Goal: Information Seeking & Learning: Understand process/instructions

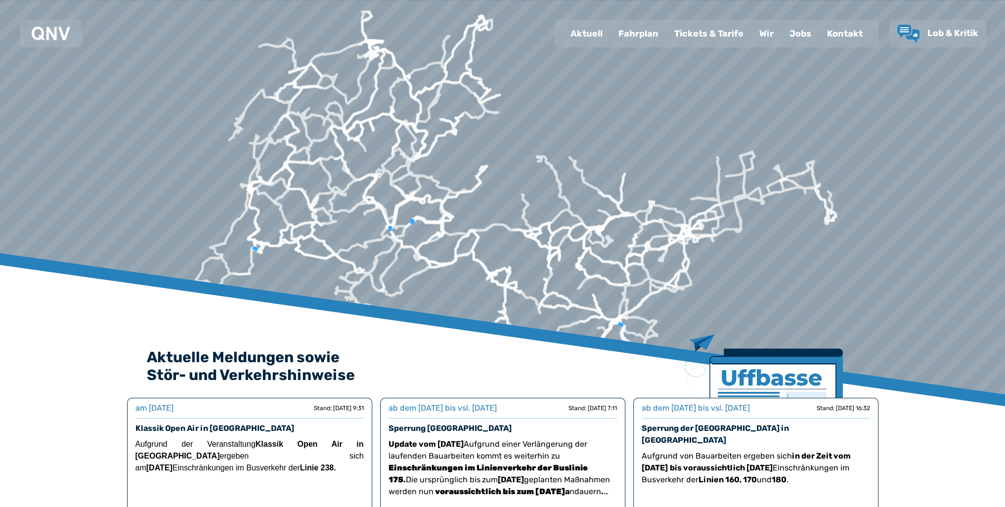
click at [638, 39] on div "Fahrplan" at bounding box center [638, 34] width 56 height 26
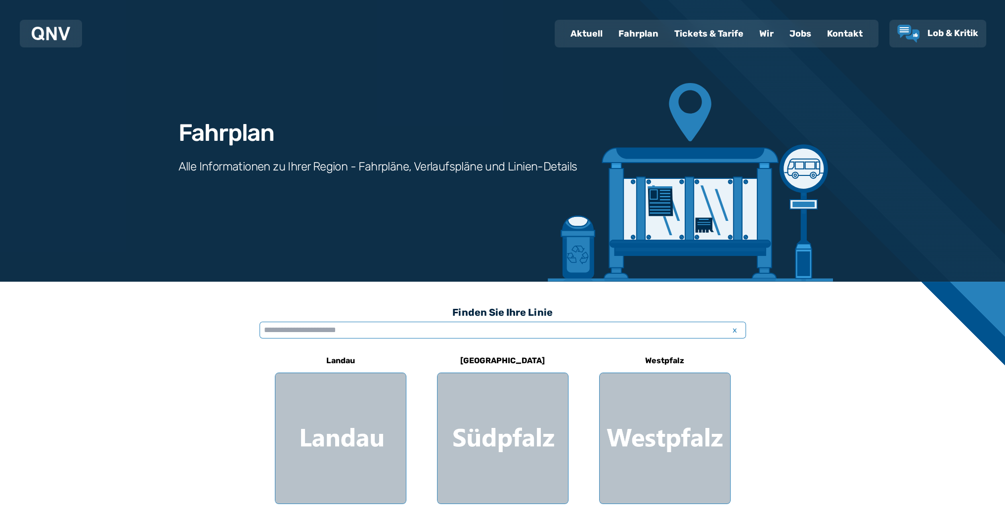
click at [482, 331] on input "text" at bounding box center [502, 330] width 486 height 17
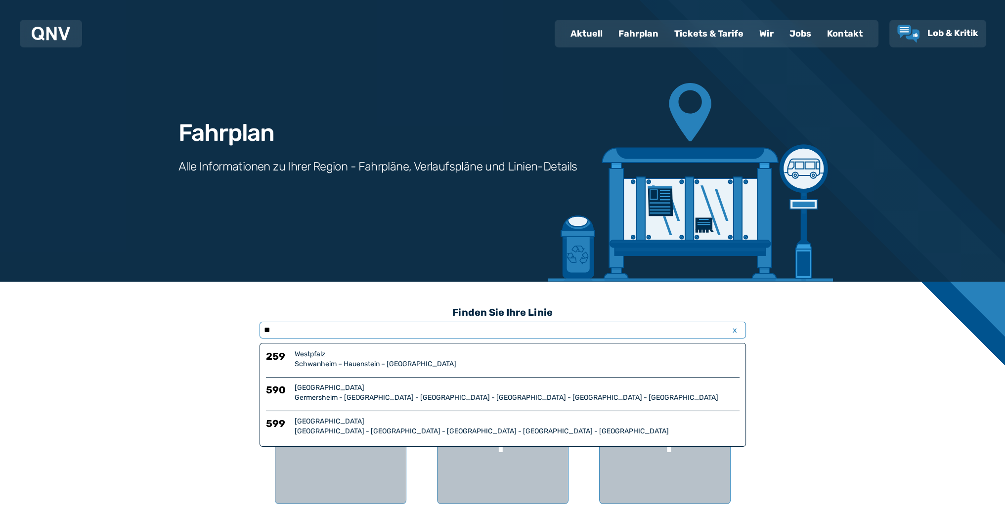
type input "**"
click at [354, 427] on div "[GEOGRAPHIC_DATA] - [GEOGRAPHIC_DATA] - [GEOGRAPHIC_DATA] - [GEOGRAPHIC_DATA] -…" at bounding box center [517, 431] width 445 height 10
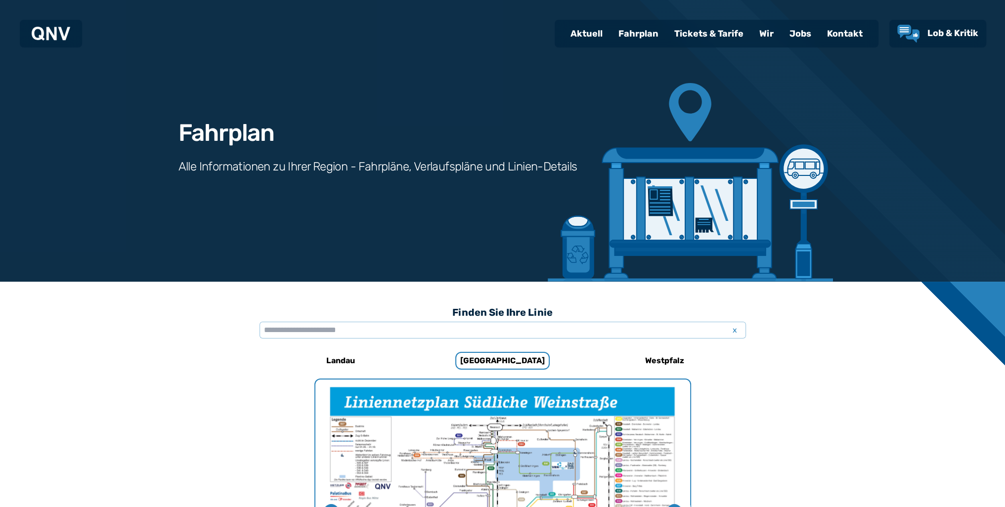
scroll to position [629, 0]
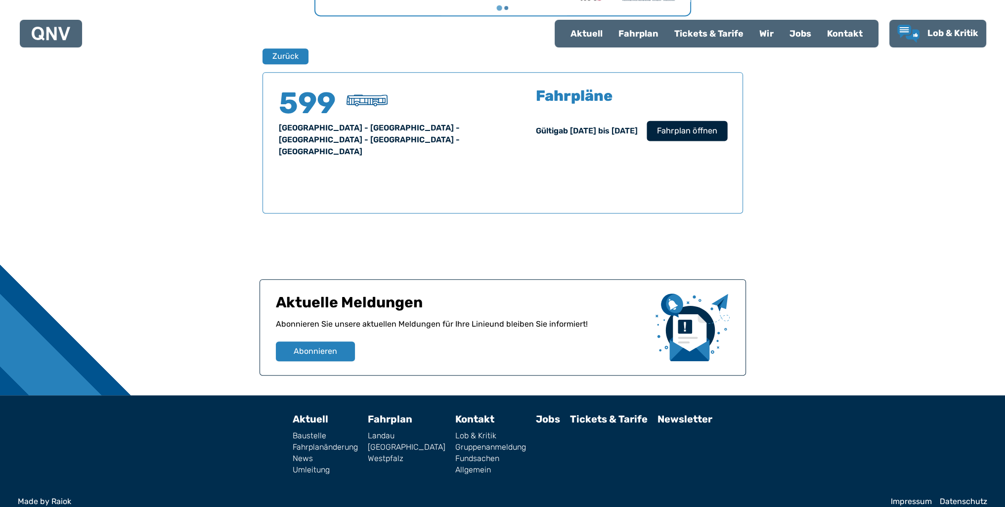
click at [677, 134] on span "Fahrplan öffnen" at bounding box center [686, 131] width 60 height 12
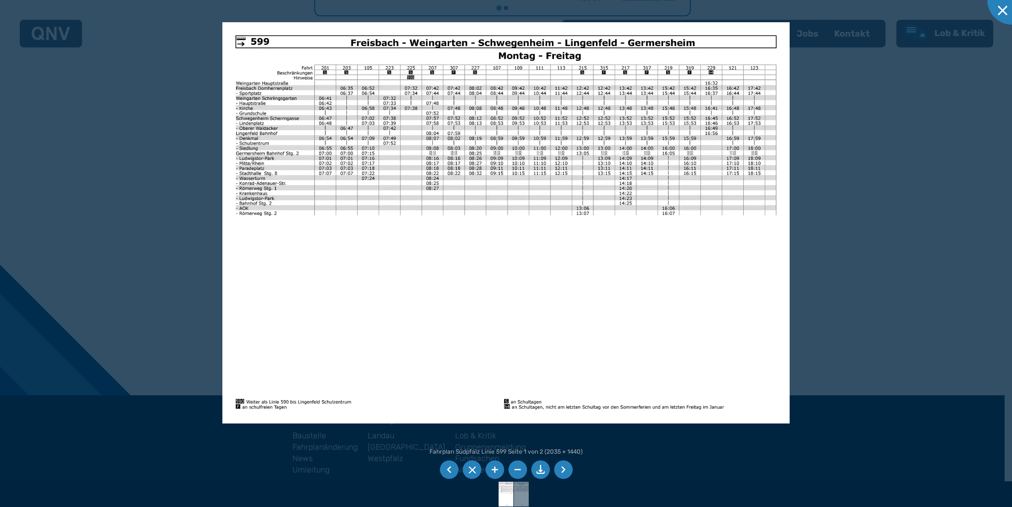
click at [128, 99] on div at bounding box center [506, 253] width 1012 height 507
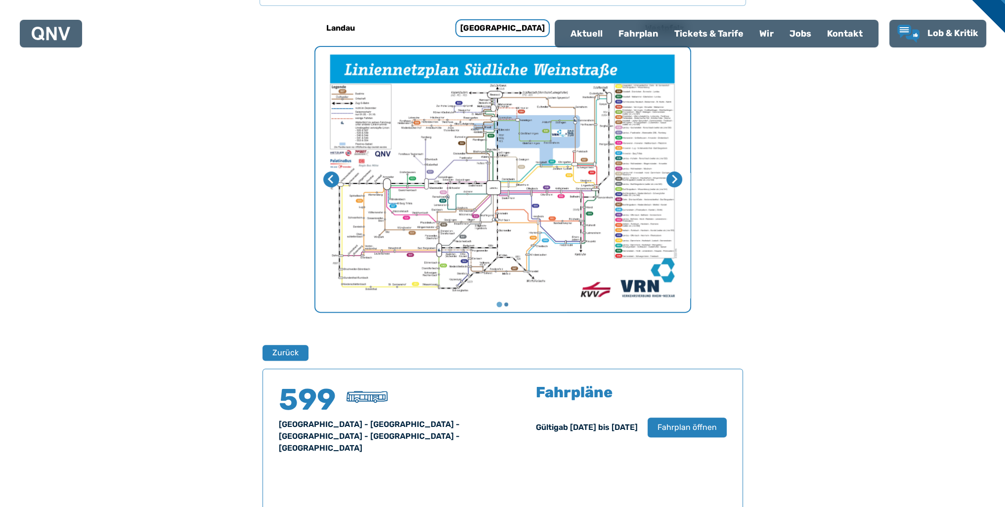
scroll to position [184, 0]
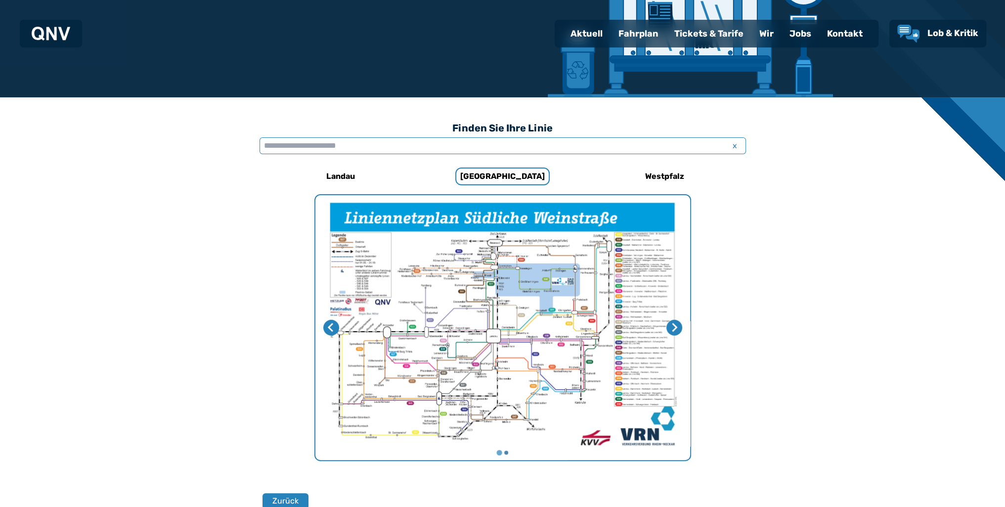
click at [426, 149] on input "text" at bounding box center [502, 145] width 486 height 17
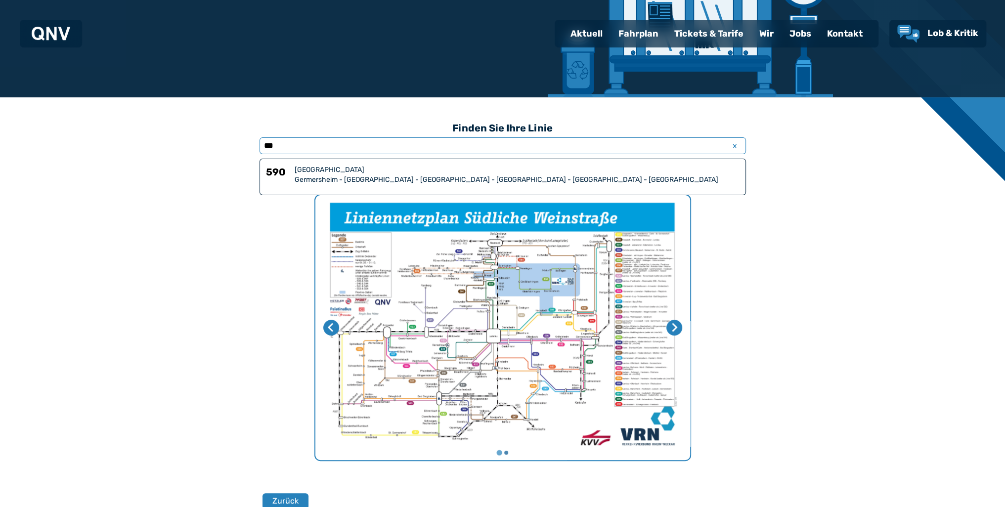
type input "***"
click at [433, 178] on div "Germersheim - [GEOGRAPHIC_DATA] - [GEOGRAPHIC_DATA] - [GEOGRAPHIC_DATA] - [GEOG…" at bounding box center [517, 180] width 445 height 10
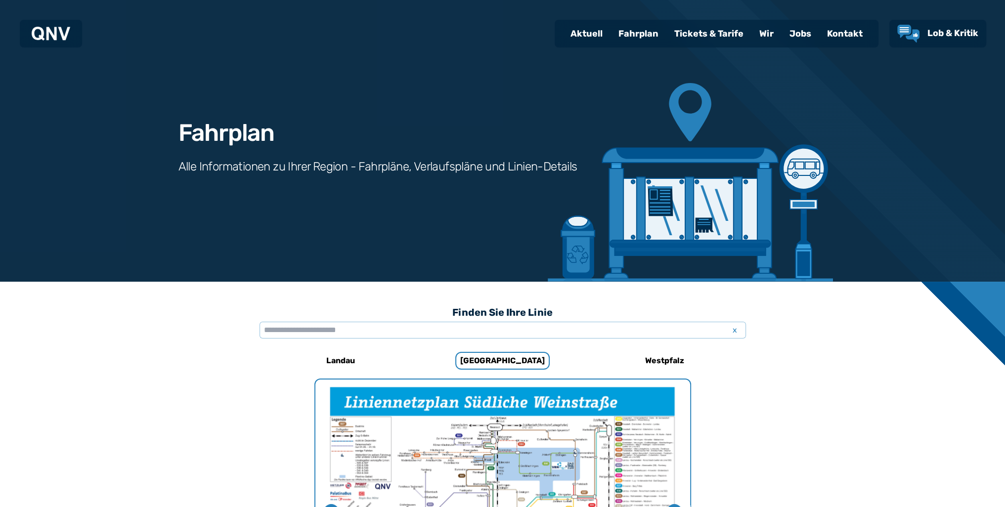
scroll to position [629, 0]
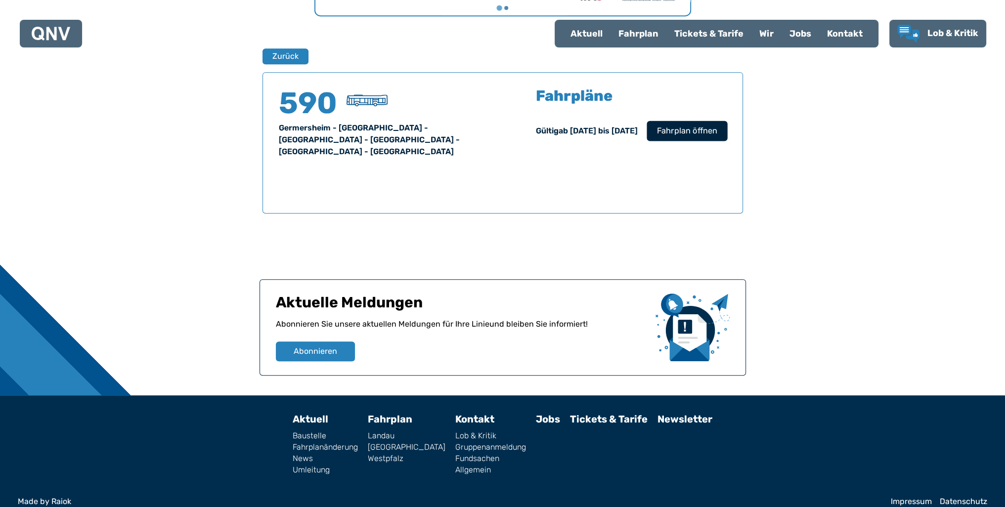
click at [723, 130] on button "Fahrplan öffnen" at bounding box center [686, 131] width 81 height 20
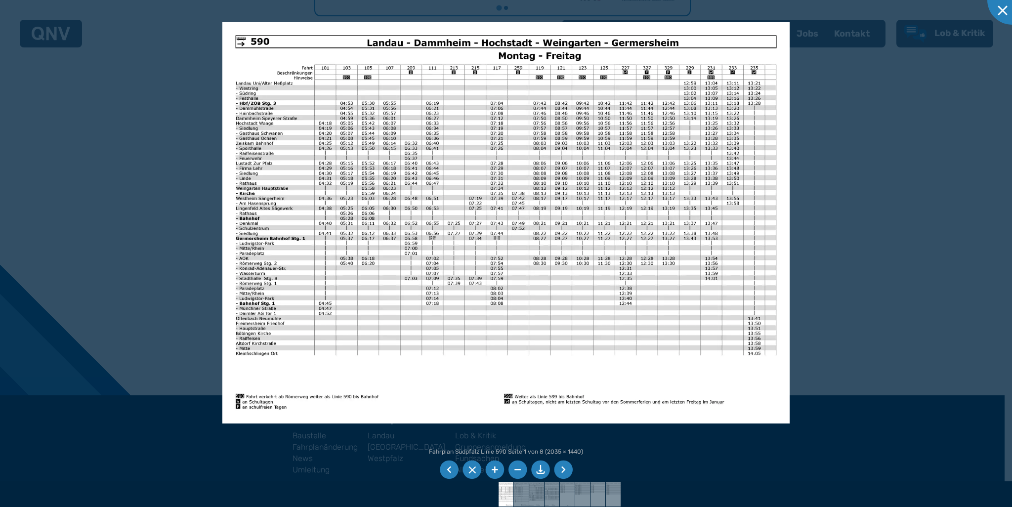
click at [896, 338] on div at bounding box center [506, 253] width 1012 height 507
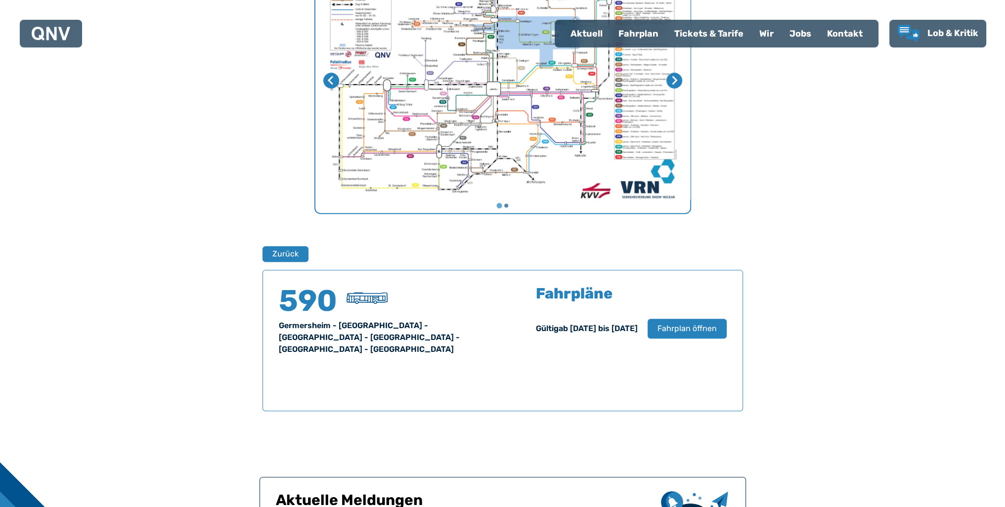
scroll to position [135, 0]
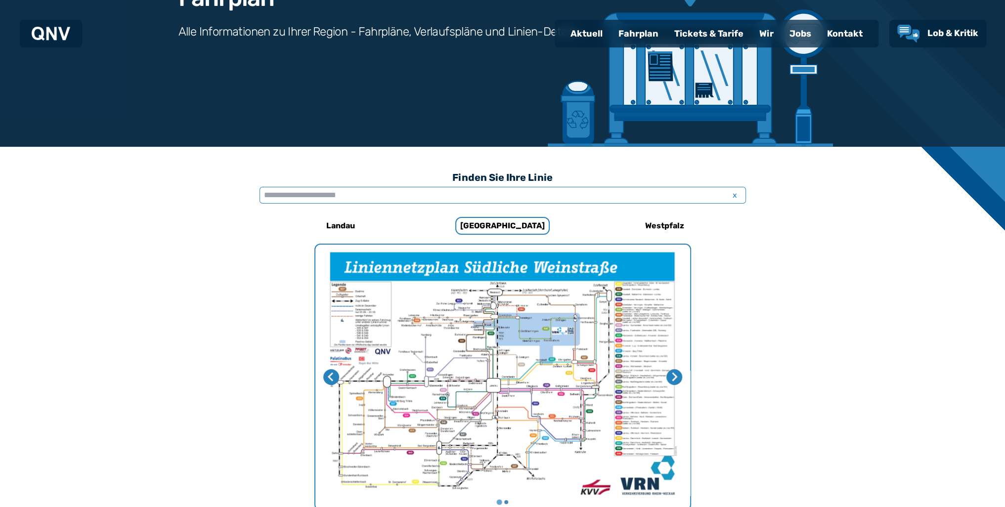
click at [426, 199] on input "text" at bounding box center [502, 195] width 486 height 17
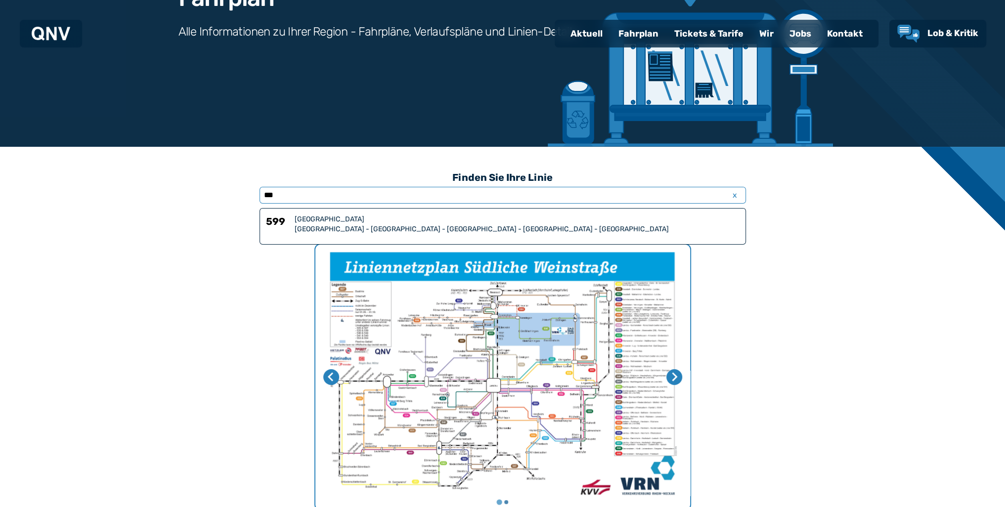
type input "***"
click at [419, 214] on div "599 [GEOGRAPHIC_DATA] [GEOGRAPHIC_DATA] - [GEOGRAPHIC_DATA] - [GEOGRAPHIC_DATA]…" at bounding box center [502, 226] width 486 height 37
click at [419, 215] on div "[GEOGRAPHIC_DATA]" at bounding box center [517, 219] width 445 height 10
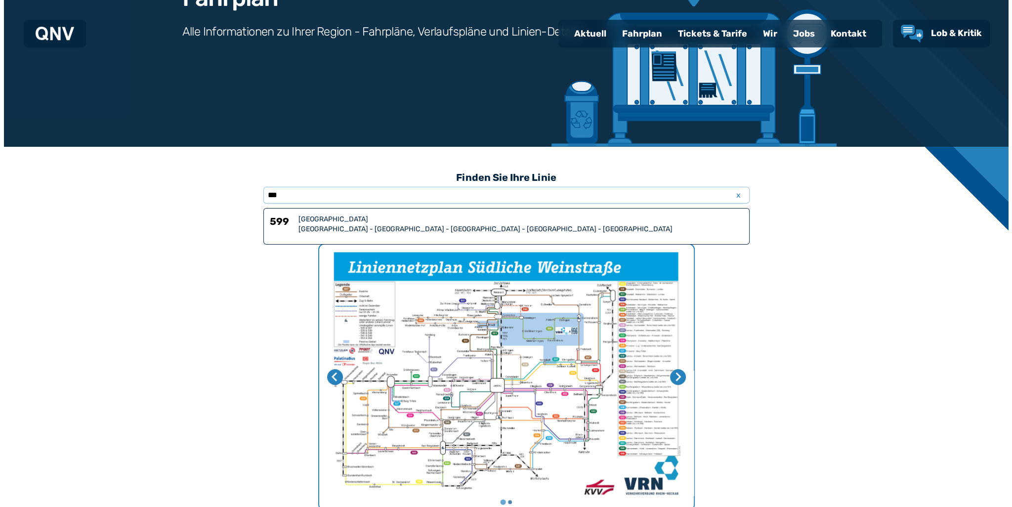
scroll to position [629, 0]
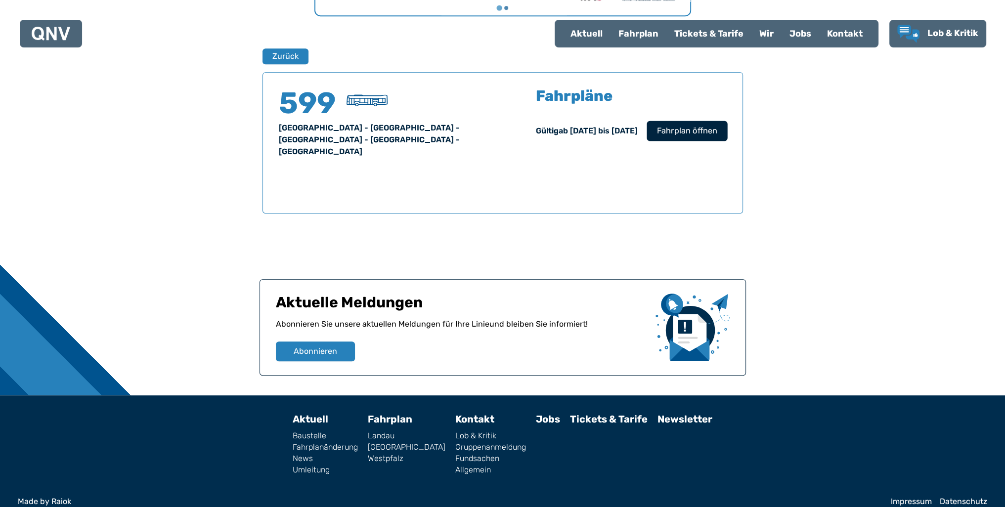
click at [677, 130] on span "Fahrplan öffnen" at bounding box center [686, 131] width 60 height 12
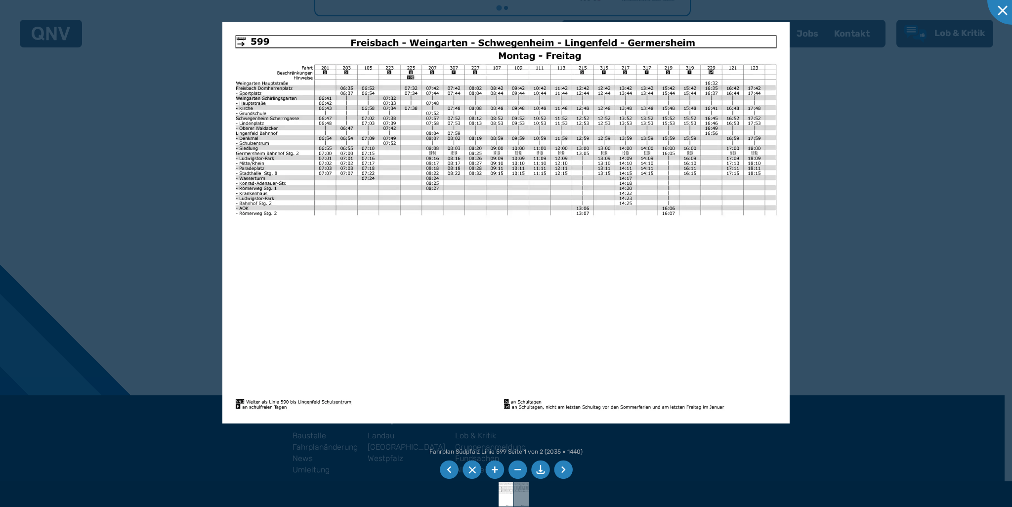
click at [152, 196] on div at bounding box center [506, 253] width 1012 height 507
